Goal: Task Accomplishment & Management: Manage account settings

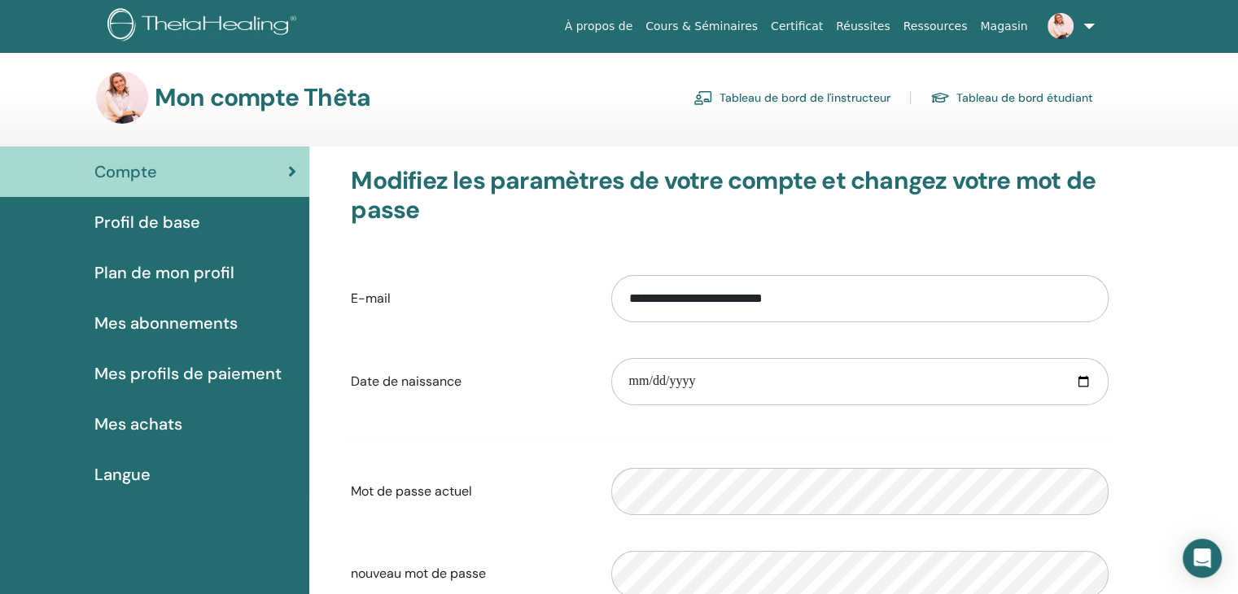
click at [768, 97] on link "Tableau de bord de l'instructeur" at bounding box center [792, 98] width 197 height 26
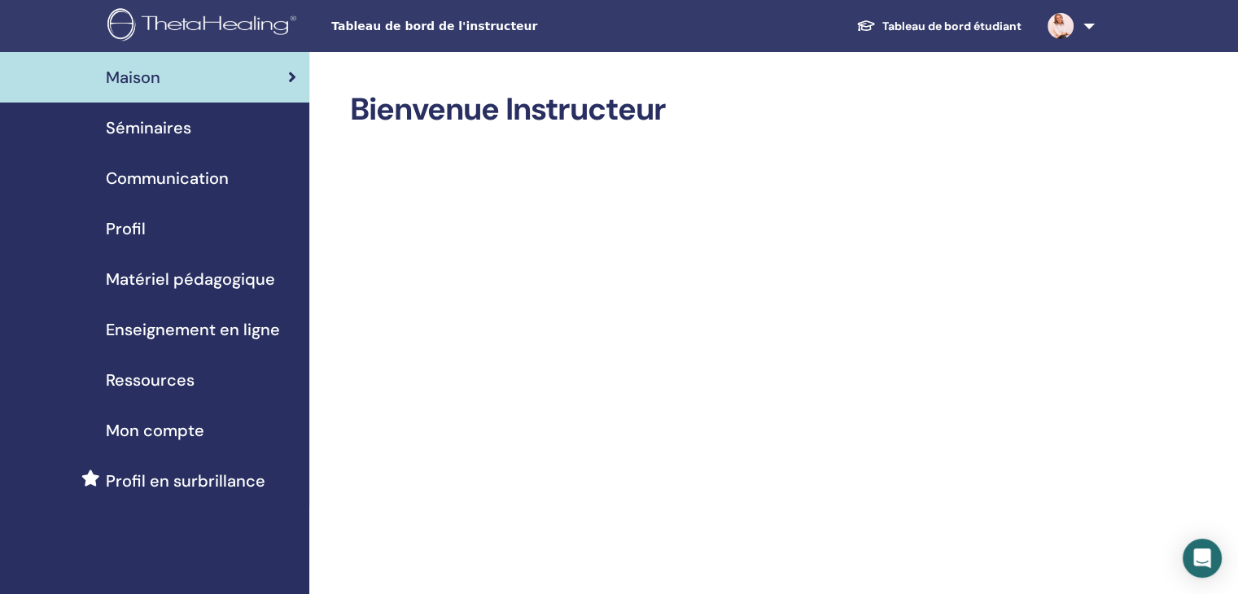
click at [161, 128] on span "Séminaires" at bounding box center [148, 128] width 85 height 24
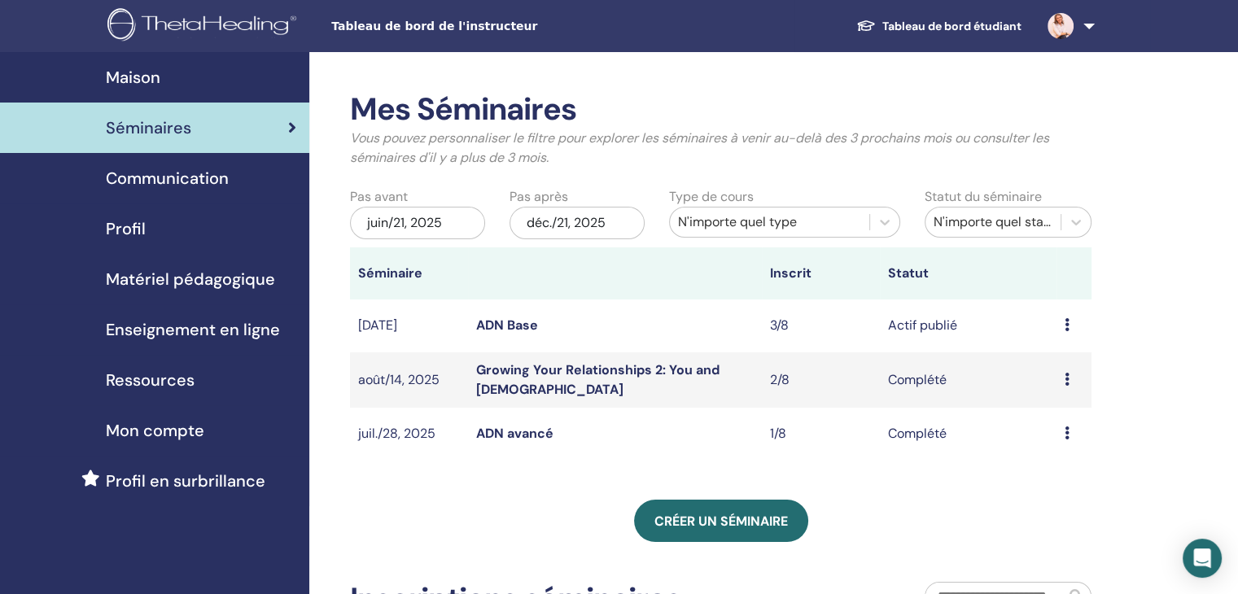
click at [521, 329] on link "ADN Base" at bounding box center [507, 325] width 62 height 17
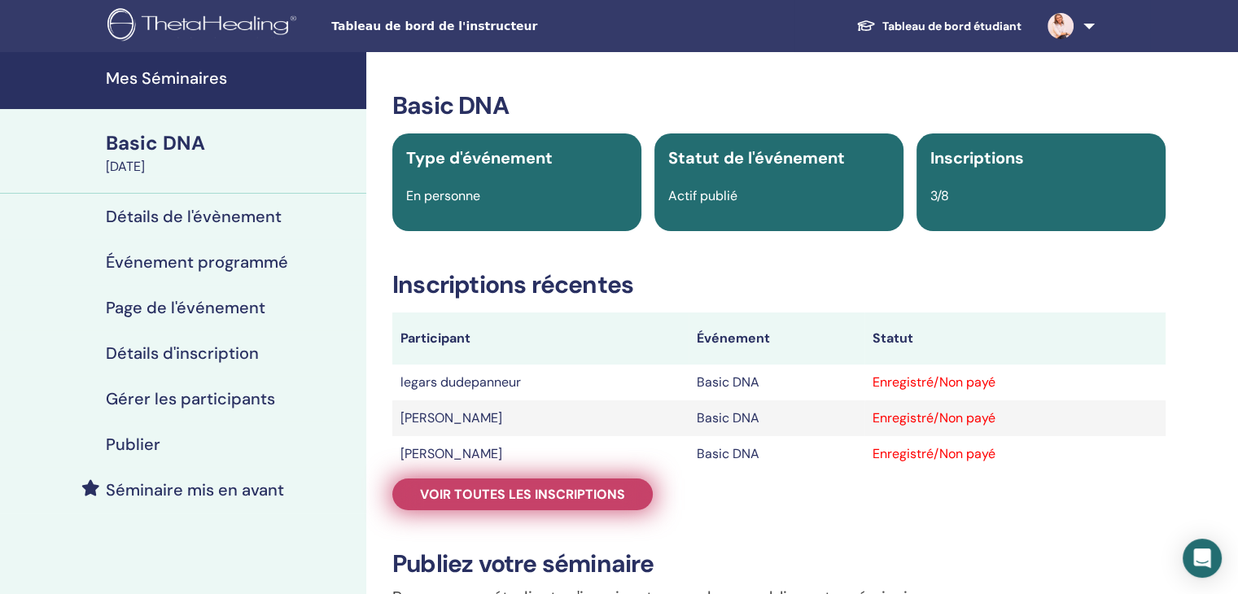
click at [575, 488] on span "Voir toutes les inscriptions" at bounding box center [522, 494] width 205 height 17
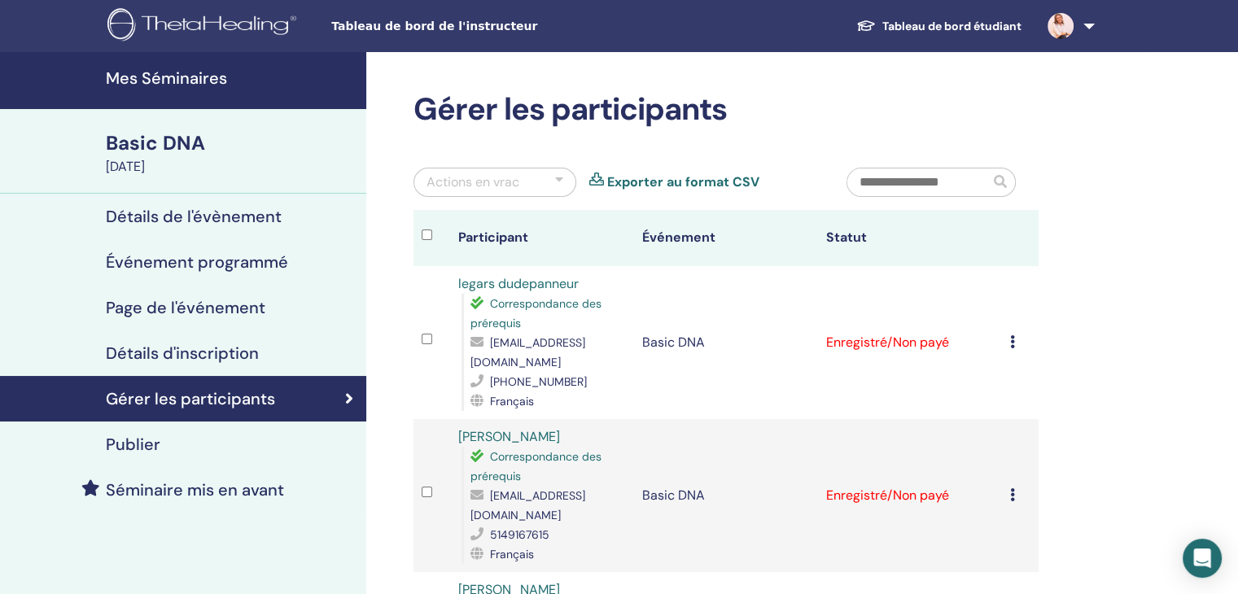
click at [567, 459] on div "Correspondance des prérequis" at bounding box center [548, 466] width 155 height 39
